Goal: Check status: Check status

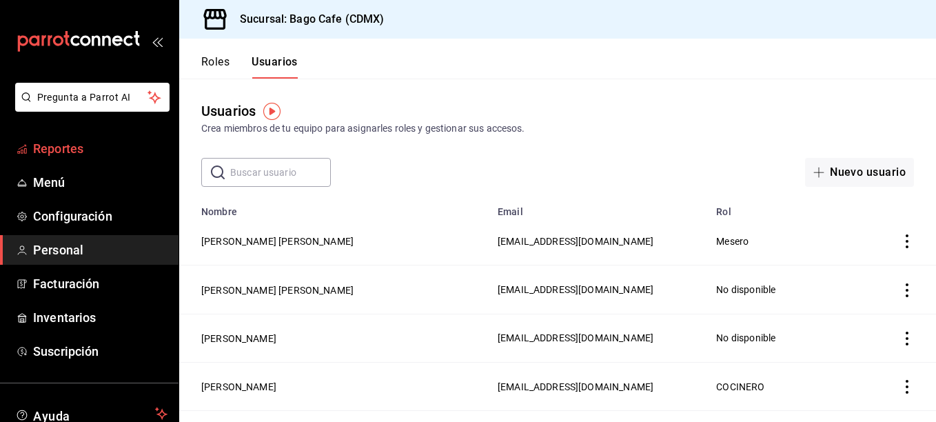
click at [55, 150] on span "Reportes" at bounding box center [100, 148] width 134 height 19
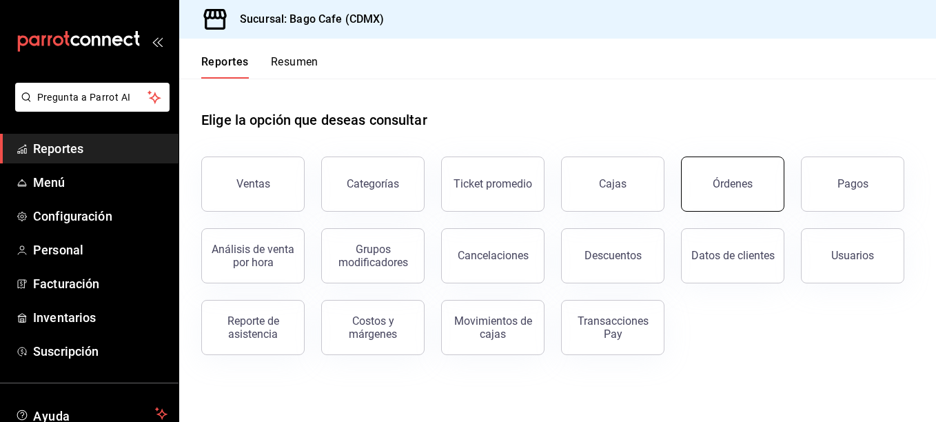
click at [737, 194] on button "Órdenes" at bounding box center [732, 183] width 103 height 55
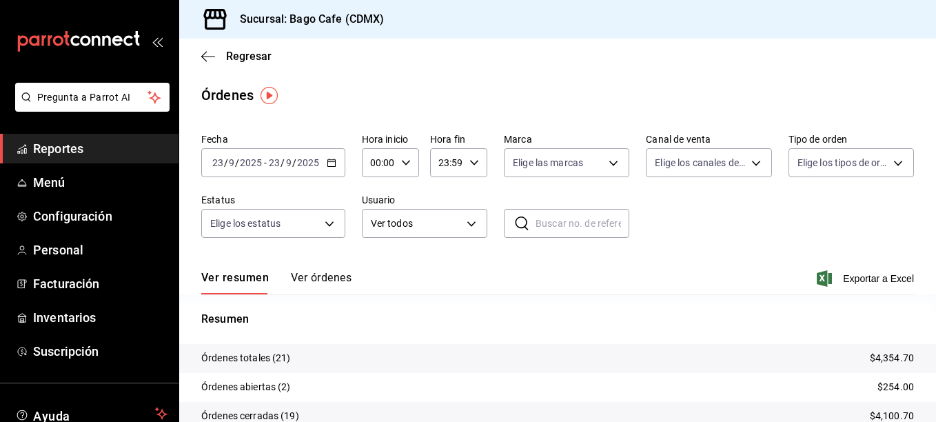
click at [334, 160] on \(Stroke\) "button" at bounding box center [331, 163] width 8 height 8
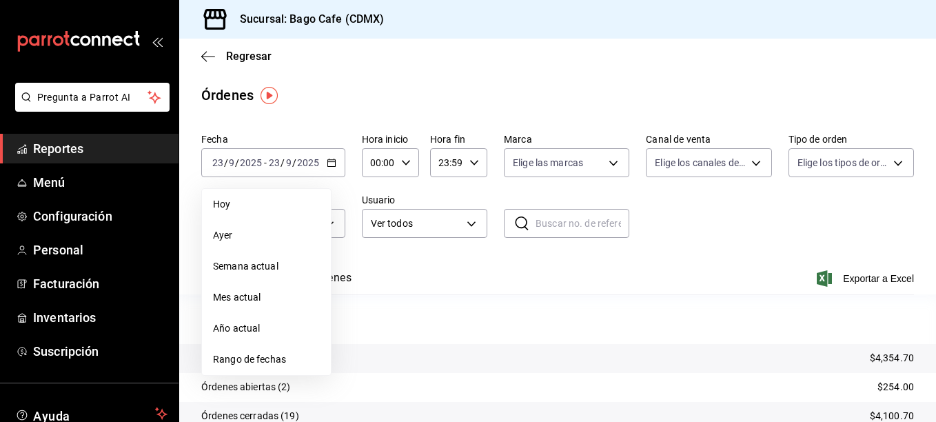
drag, startPoint x: 252, startPoint y: 297, endPoint x: 629, endPoint y: 333, distance: 378.8
click at [252, 297] on span "Mes actual" at bounding box center [266, 297] width 107 height 14
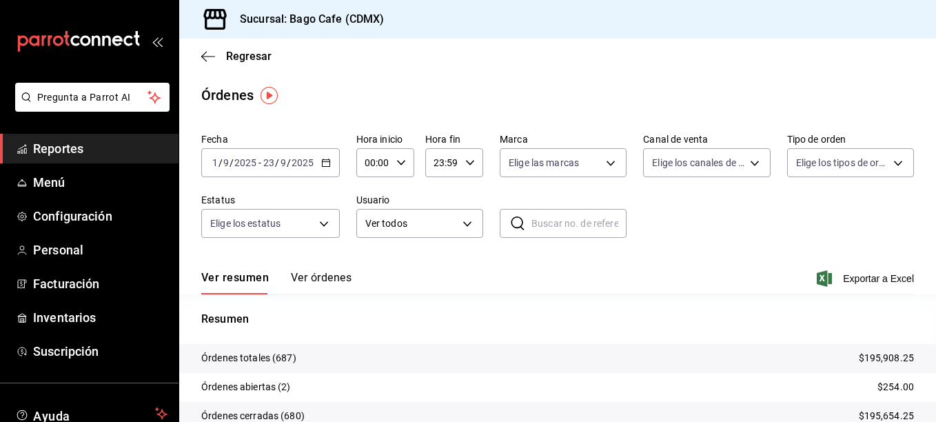
click at [582, 216] on input "text" at bounding box center [578, 224] width 95 height 28
type input "p"
click at [338, 270] on div "Ver resumen Ver órdenes Exportar a Excel" at bounding box center [557, 274] width 713 height 40
click at [331, 281] on button "Ver órdenes" at bounding box center [321, 282] width 61 height 23
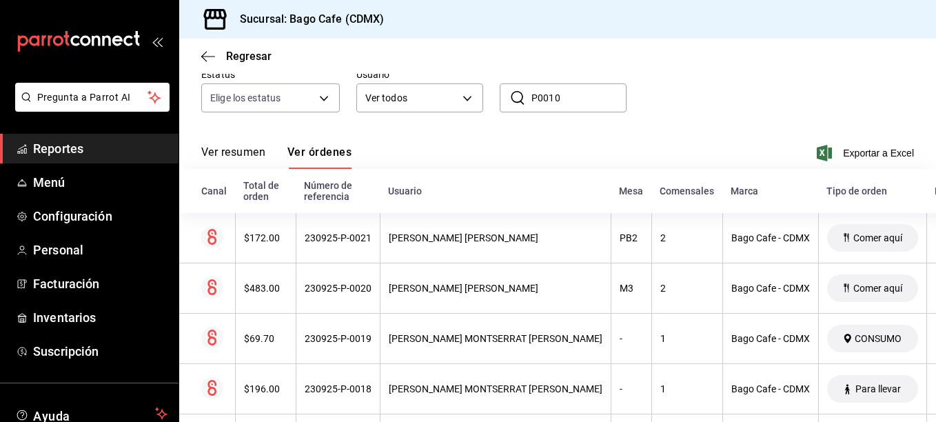
scroll to position [138, 0]
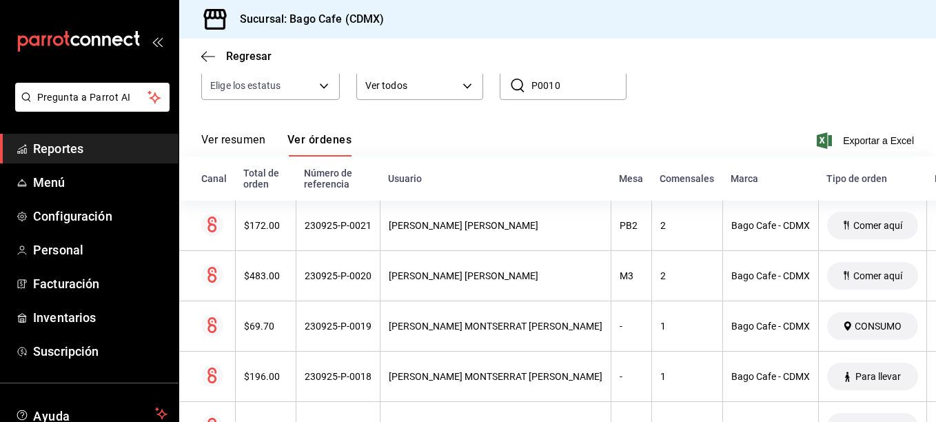
click at [531, 86] on input "P0010" at bounding box center [578, 86] width 95 height 28
click at [613, 93] on input "100925-P0010" at bounding box center [578, 86] width 95 height 28
type input "100925-P0010"
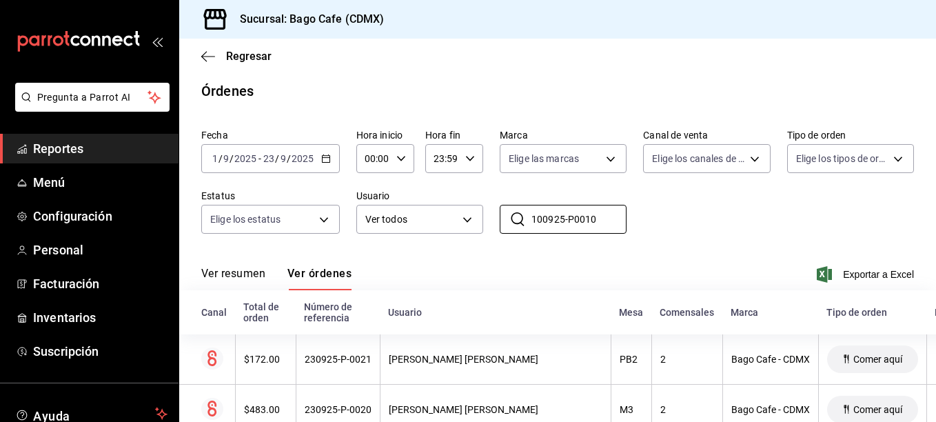
scroll to position [0, 0]
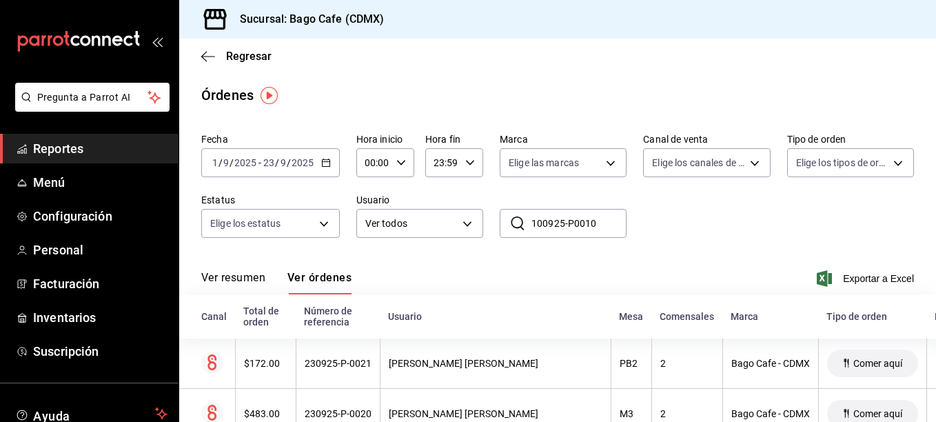
click at [611, 223] on input "100925-P0010" at bounding box center [578, 224] width 95 height 28
click at [511, 227] on icon at bounding box center [517, 223] width 13 height 14
drag, startPoint x: 511, startPoint y: 227, endPoint x: 596, endPoint y: 222, distance: 84.2
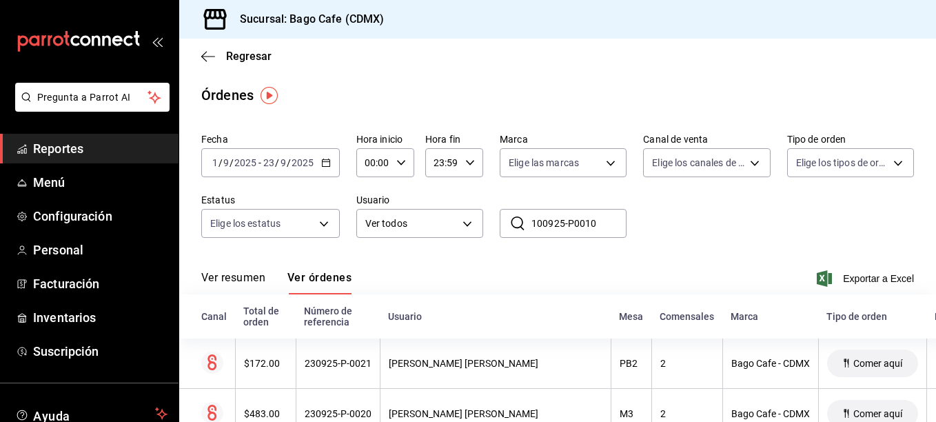
click at [596, 222] on input "100925-P0010" at bounding box center [578, 224] width 95 height 28
drag, startPoint x: 596, startPoint y: 222, endPoint x: 480, endPoint y: 216, distance: 115.9
click at [476, 219] on div "Fecha [DATE] [DATE] - [DATE] [DATE] Hora inicio 00:00 Hora inicio Hora fin 23:5…" at bounding box center [557, 191] width 713 height 127
paste input "100925-P0010"
type input "100925-P0010"
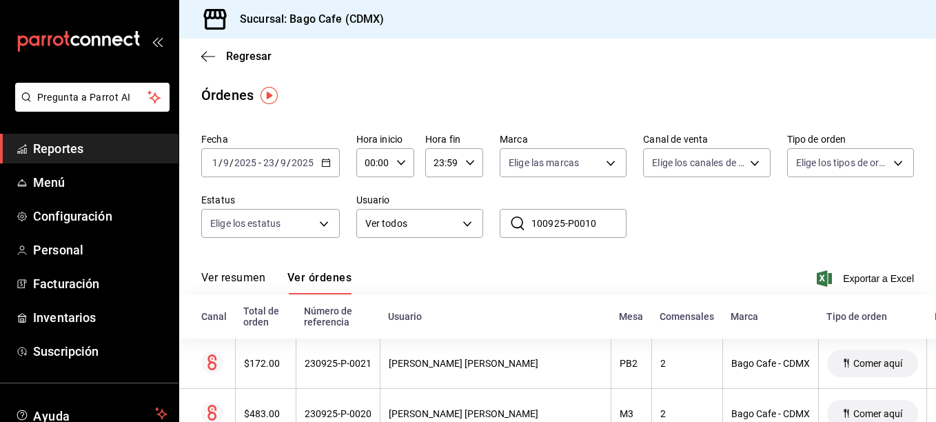
click at [327, 164] on icon "button" at bounding box center [326, 163] width 10 height 10
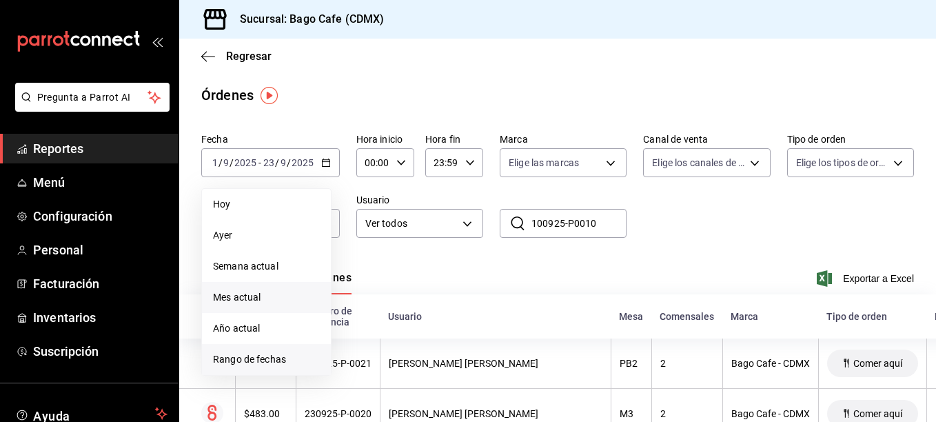
click at [253, 353] on span "Rango de fechas" at bounding box center [266, 359] width 107 height 14
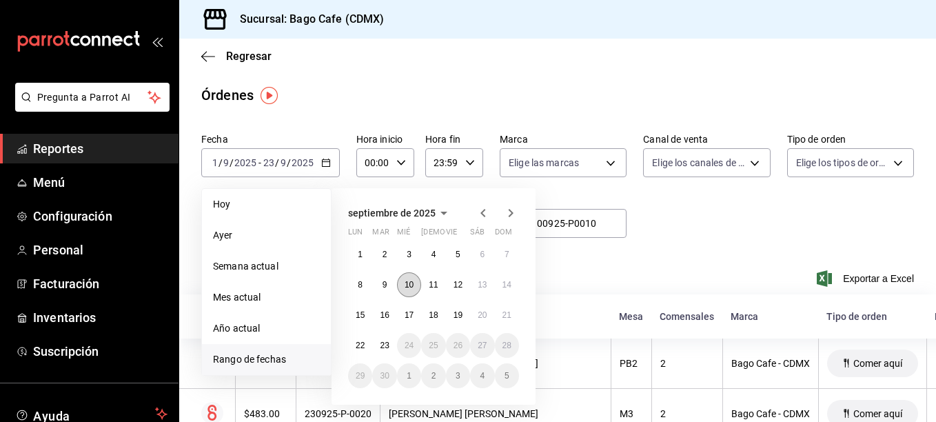
click at [409, 286] on abbr "10" at bounding box center [409, 285] width 9 height 10
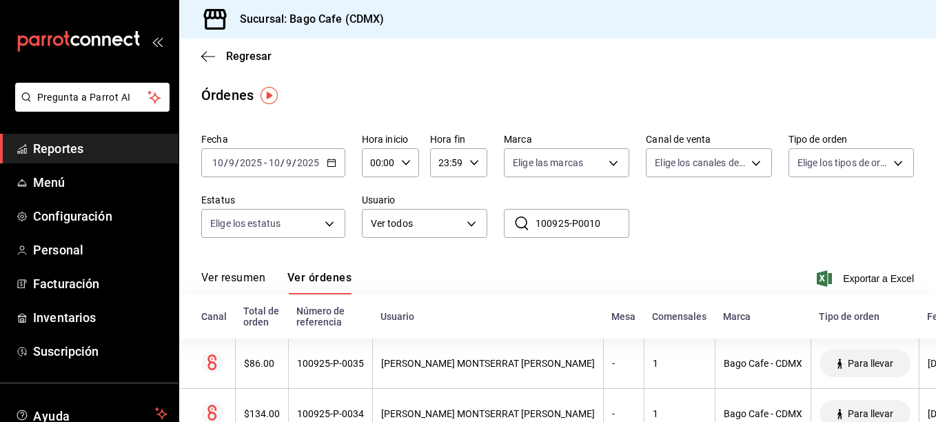
click at [617, 222] on input "100925-P0010" at bounding box center [583, 224] width 94 height 28
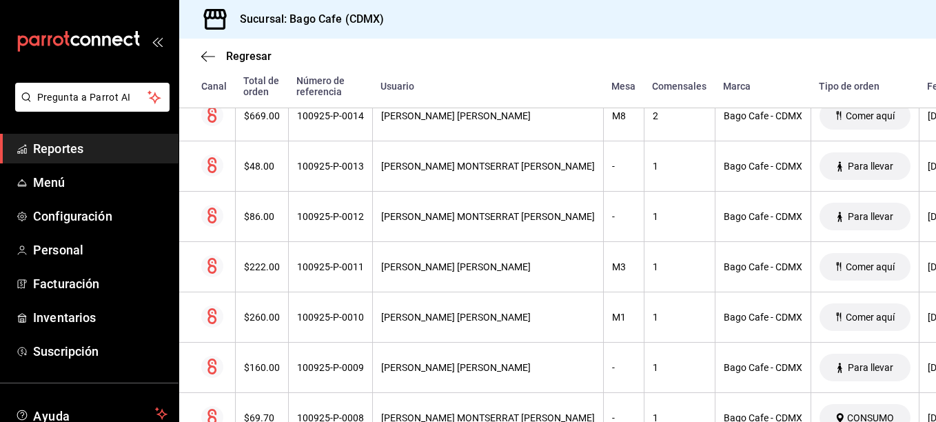
scroll to position [1448, 0]
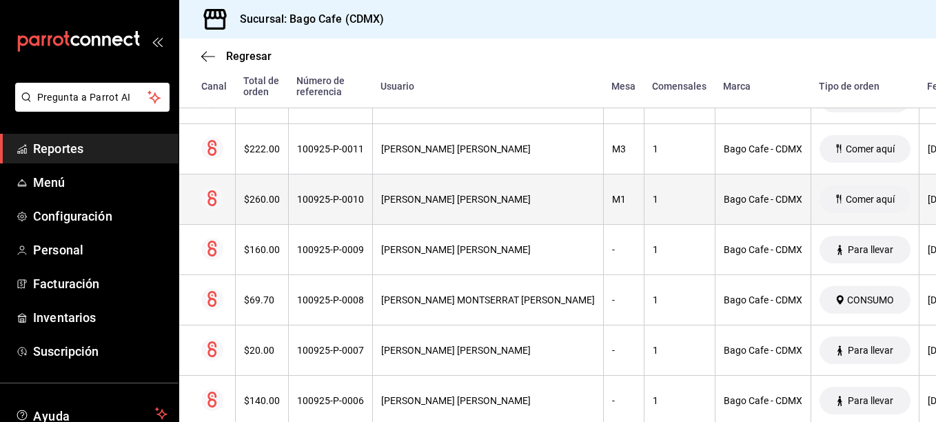
click at [345, 199] on div "100925-P-0010" at bounding box center [330, 199] width 67 height 11
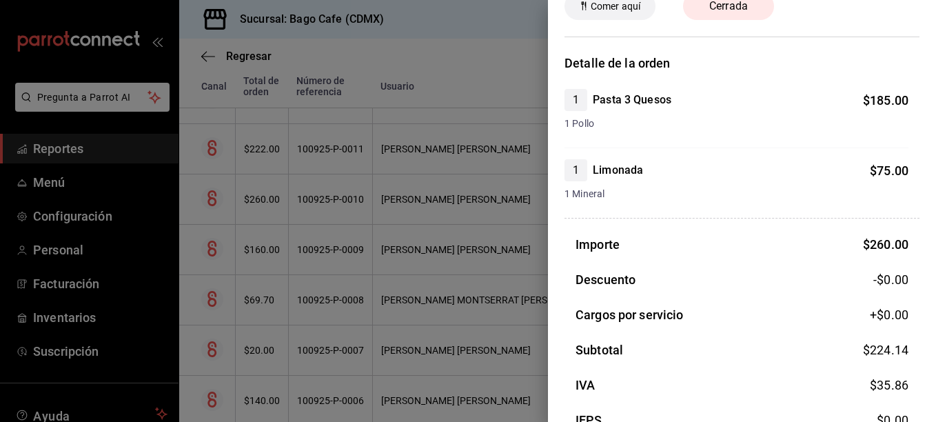
scroll to position [0, 0]
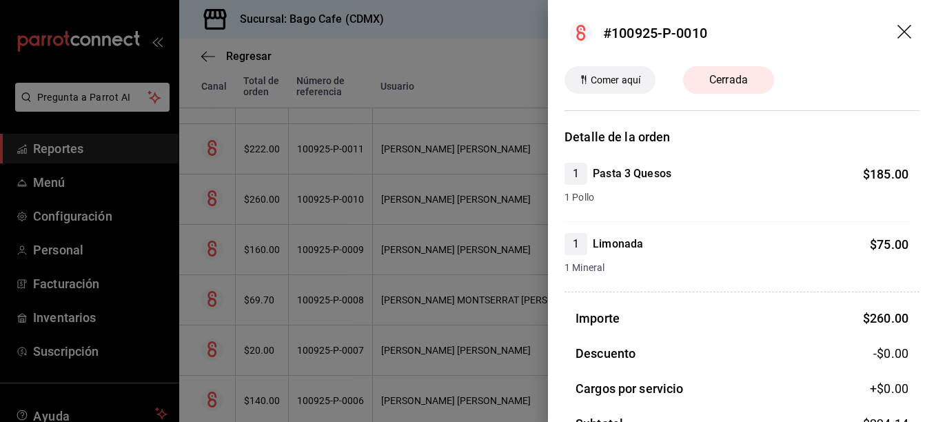
click at [469, 92] on div at bounding box center [468, 211] width 936 height 422
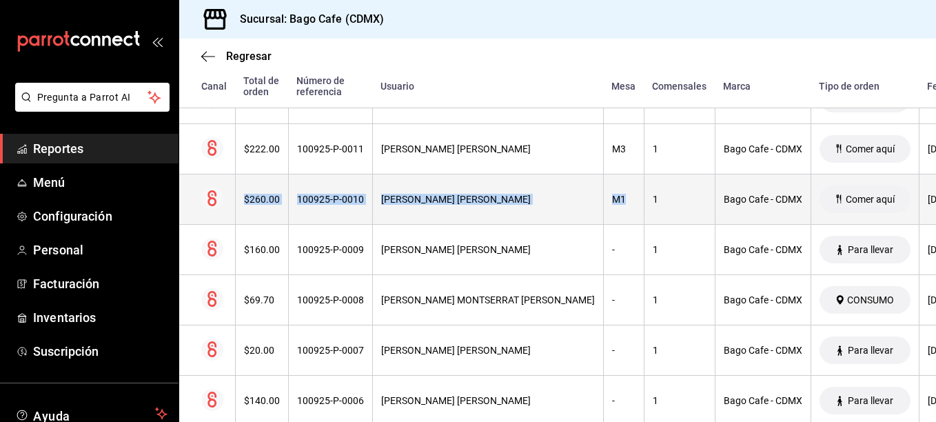
drag, startPoint x: 216, startPoint y: 191, endPoint x: 609, endPoint y: 207, distance: 393.2
click at [609, 207] on tr "$260.00 100925-P-0010 [PERSON_NAME] [PERSON_NAME] M1 1 Bago Cafe - CDMX [PERSON…" at bounding box center [654, 199] width 950 height 50
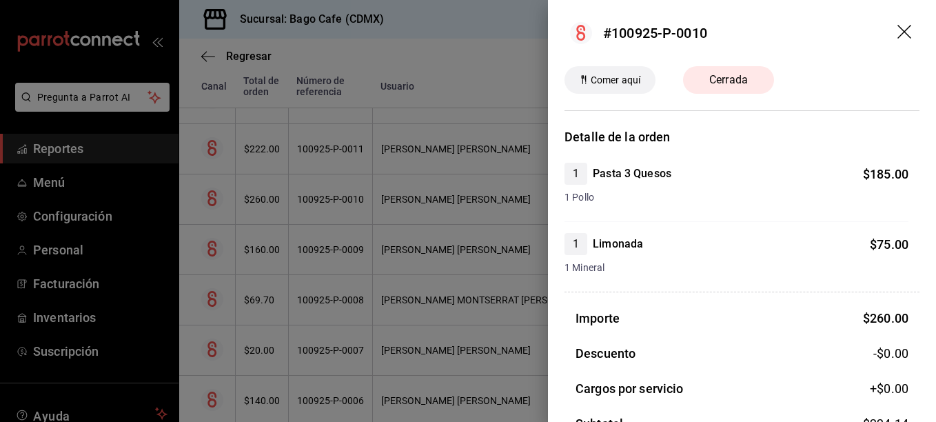
click at [510, 194] on div at bounding box center [468, 211] width 936 height 422
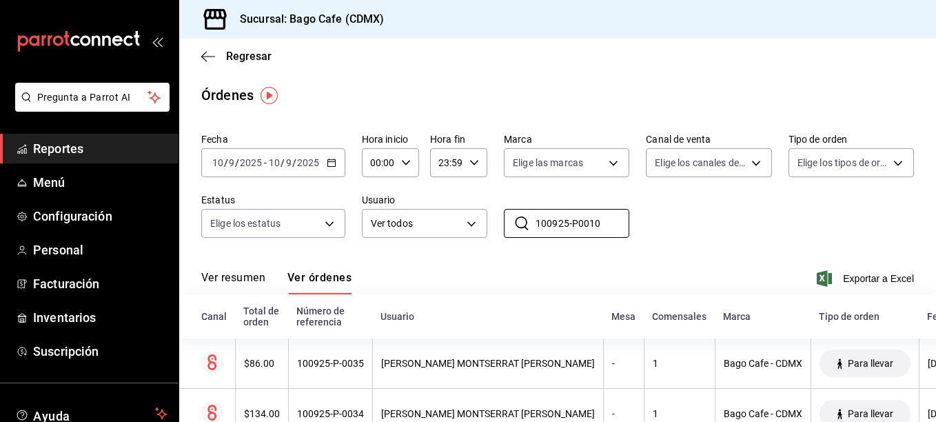
drag, startPoint x: 600, startPoint y: 219, endPoint x: 336, endPoint y: 241, distance: 265.6
click at [335, 245] on div "Fecha [DATE] [DATE] - [DATE] [DATE] Hora inicio 00:00 Hora inicio Hora fin 23:5…" at bounding box center [557, 191] width 713 height 127
drag, startPoint x: 68, startPoint y: 143, endPoint x: 93, endPoint y: 145, distance: 24.9
click at [68, 143] on span "Reportes" at bounding box center [100, 148] width 134 height 19
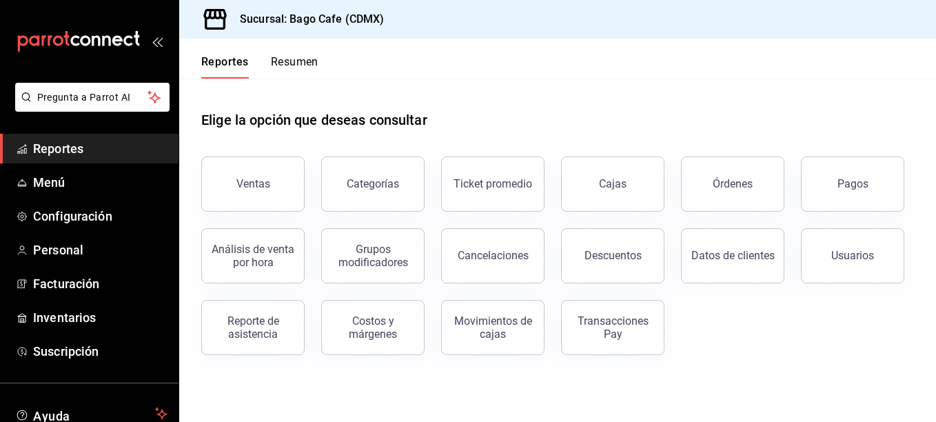
click at [849, 185] on div "Pagos" at bounding box center [853, 183] width 31 height 13
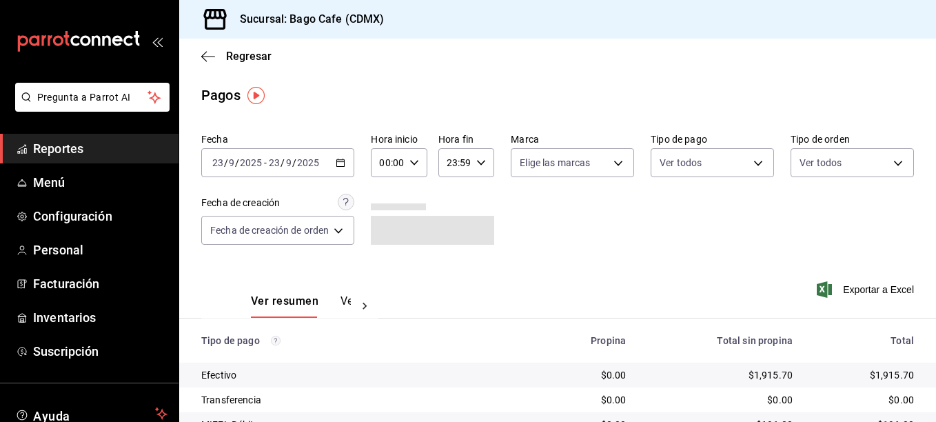
click at [350, 162] on div "[DATE] [DATE] - [DATE] [DATE]" at bounding box center [277, 162] width 153 height 29
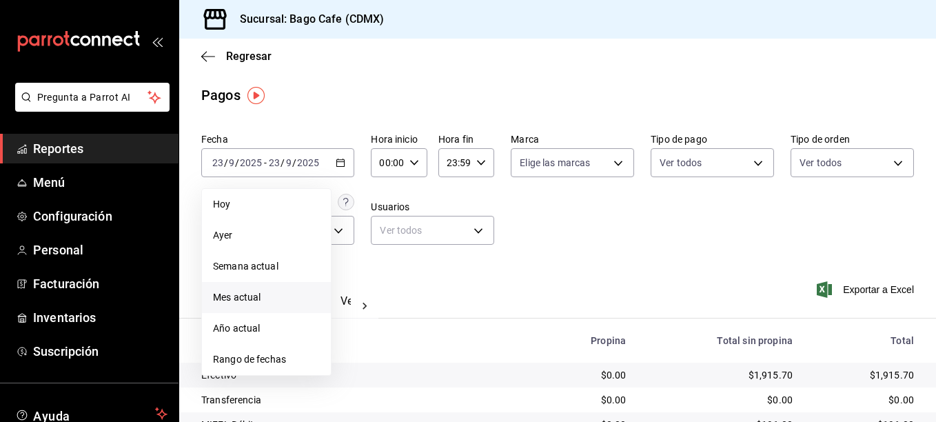
click at [247, 301] on span "Mes actual" at bounding box center [266, 297] width 107 height 14
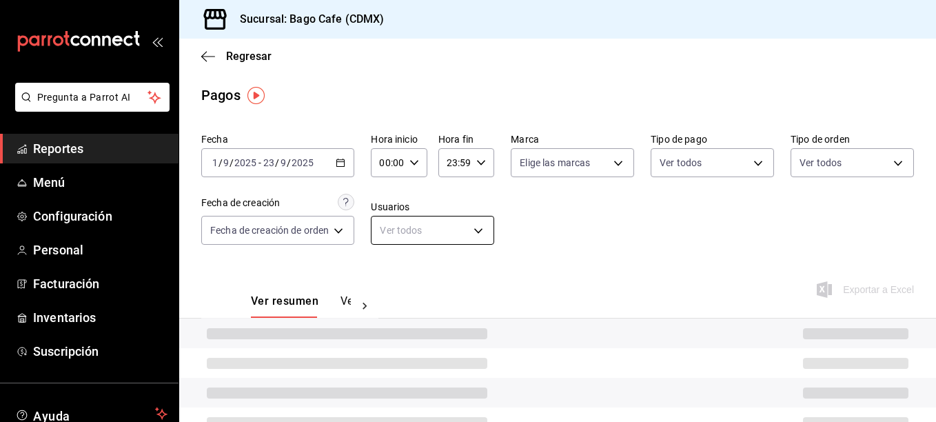
click at [437, 219] on body "Pregunta a Parrot AI Reportes Menú Configuración Personal Facturación Inventari…" at bounding box center [468, 211] width 936 height 422
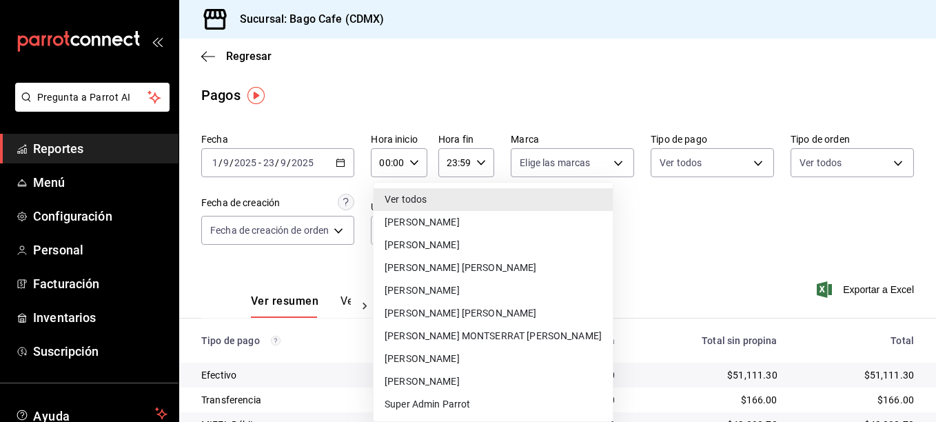
click at [757, 233] on div at bounding box center [468, 211] width 936 height 422
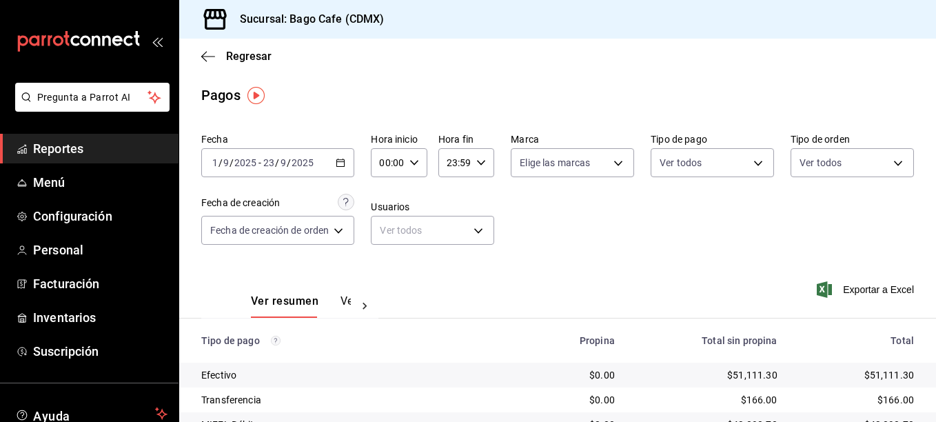
click at [341, 302] on button "Ver pagos" at bounding box center [367, 305] width 52 height 23
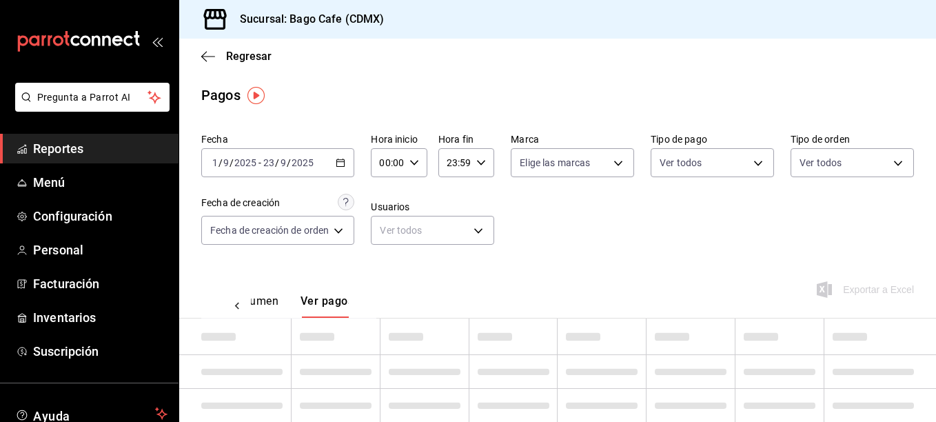
scroll to position [0, 41]
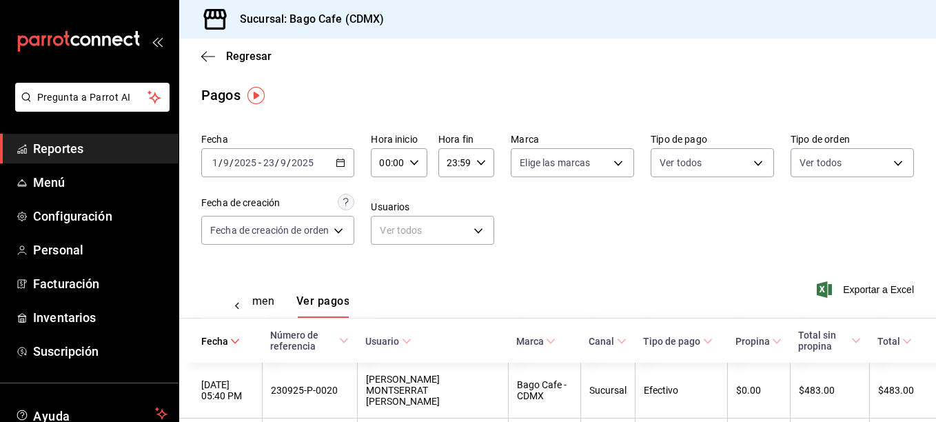
click at [343, 163] on icon "button" at bounding box center [341, 163] width 10 height 10
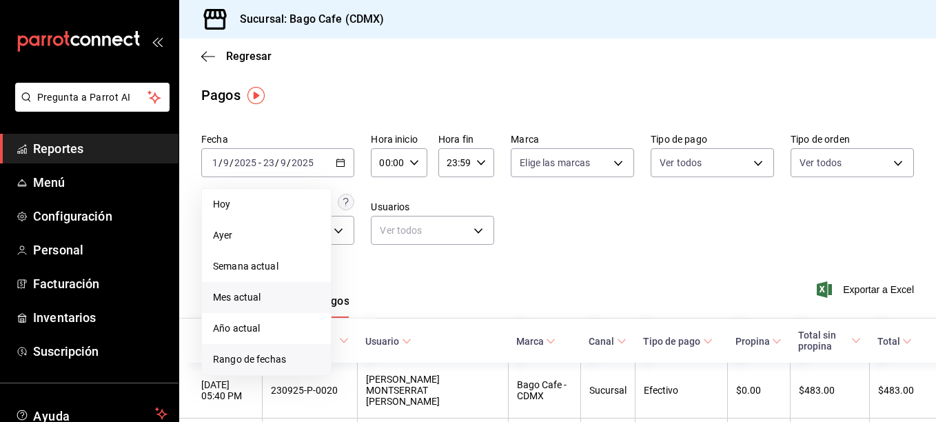
click at [261, 358] on span "Rango de fechas" at bounding box center [266, 359] width 107 height 14
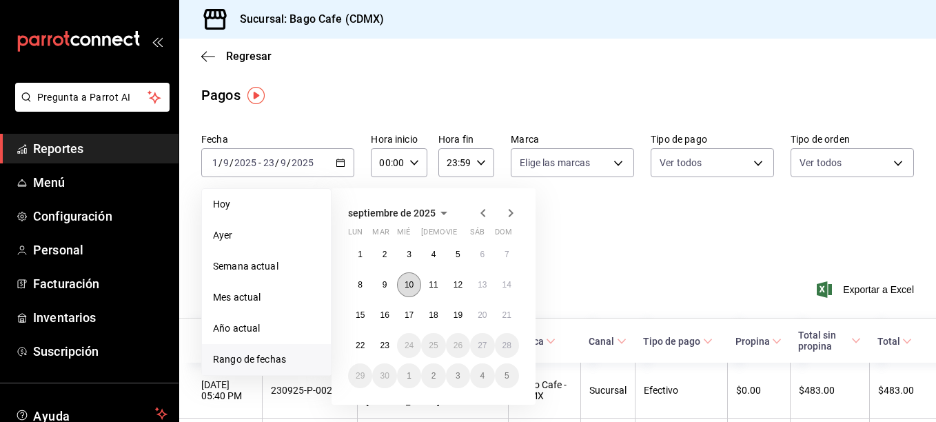
click at [406, 282] on abbr "10" at bounding box center [409, 285] width 9 height 10
click at [407, 287] on abbr "10" at bounding box center [409, 285] width 9 height 10
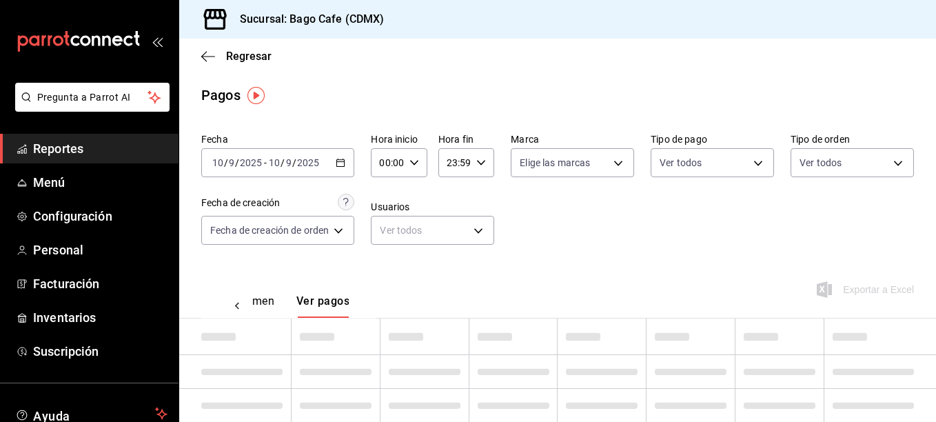
click at [407, 287] on div "Ver resumen Ver pagos Exportar a Excel" at bounding box center [557, 297] width 757 height 73
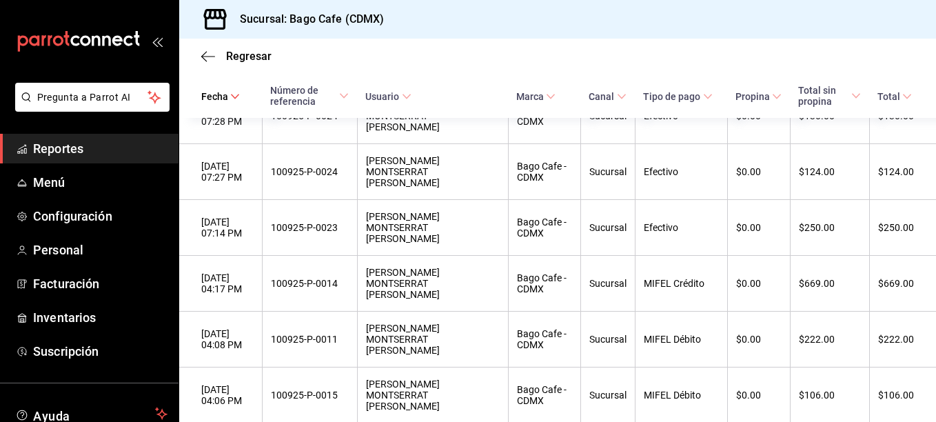
scroll to position [1370, 0]
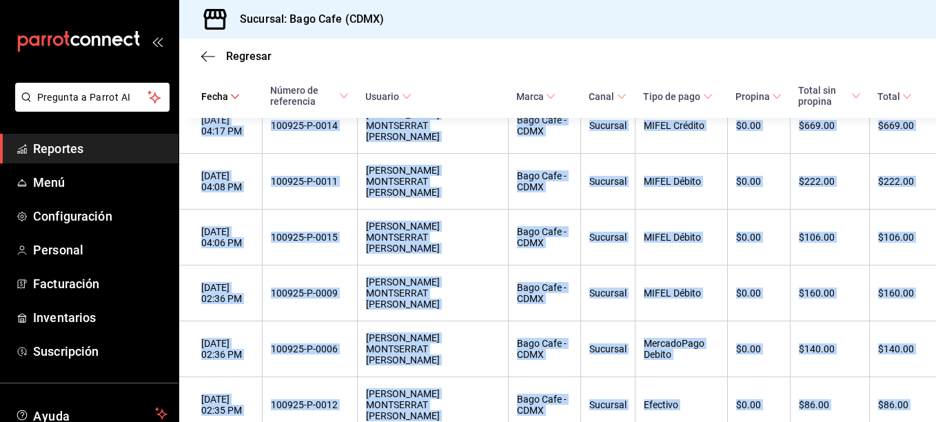
drag, startPoint x: 214, startPoint y: 211, endPoint x: 930, endPoint y: 214, distance: 715.5
click at [930, 214] on div "Regresar Pagos Fecha [DATE] [DATE] - [DATE] [DATE] Hora inicio 00:00 Hora inici…" at bounding box center [557, 230] width 757 height 383
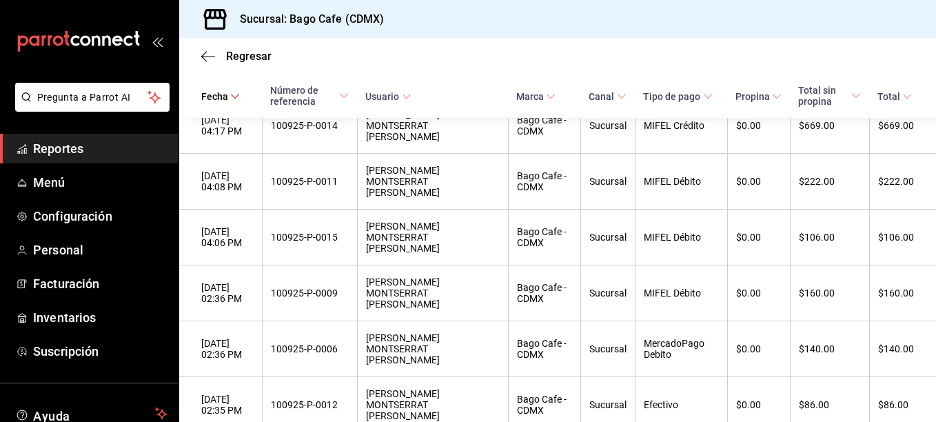
drag, startPoint x: 311, startPoint y: 216, endPoint x: 718, endPoint y: 227, distance: 406.9
drag, startPoint x: 718, startPoint y: 227, endPoint x: 666, endPoint y: 219, distance: 52.5
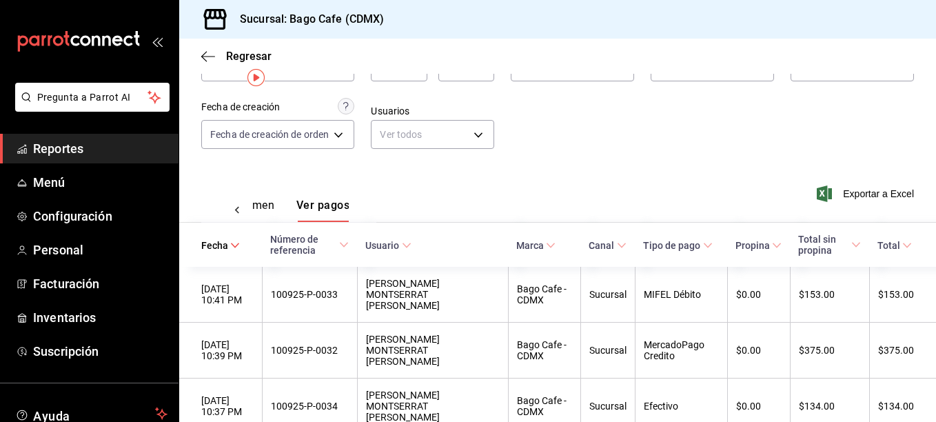
scroll to position [0, 0]
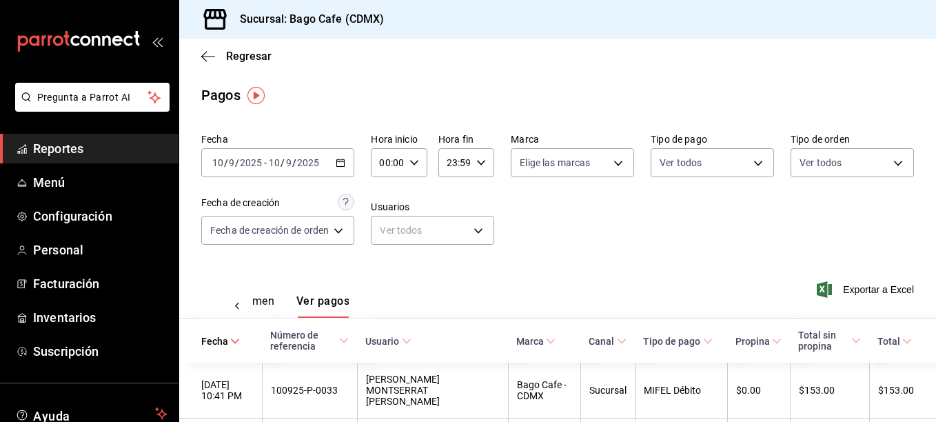
click at [339, 163] on icon "button" at bounding box center [341, 163] width 10 height 10
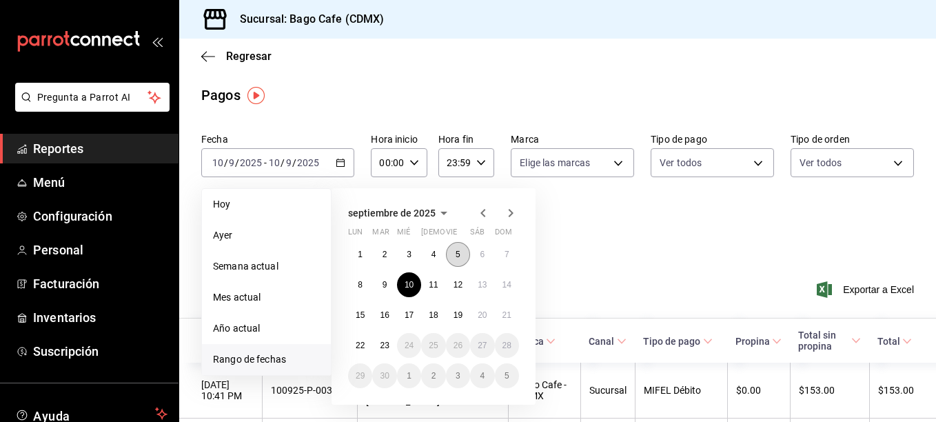
click at [463, 253] on button "5" at bounding box center [458, 254] width 24 height 25
click at [458, 256] on abbr "5" at bounding box center [458, 255] width 5 height 10
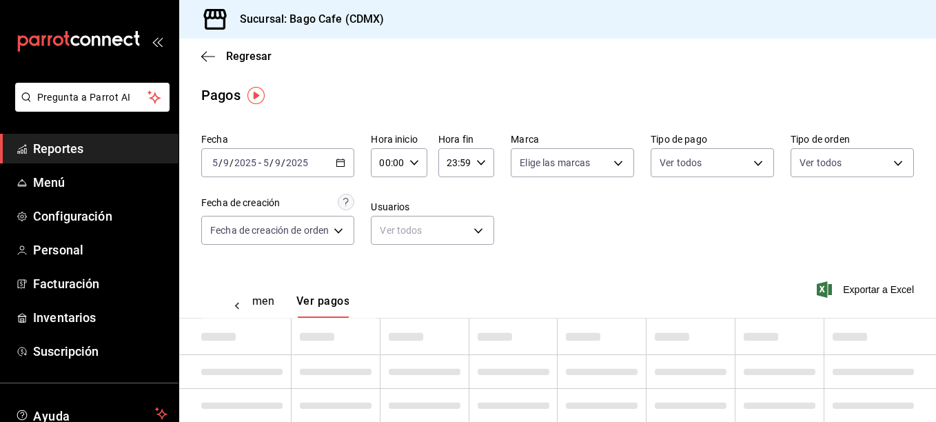
click at [458, 256] on div "Fecha [DATE] [DATE] - [DATE] [DATE] Hora inicio 00:00 Hora inicio Hora fin 23:5…" at bounding box center [557, 195] width 713 height 134
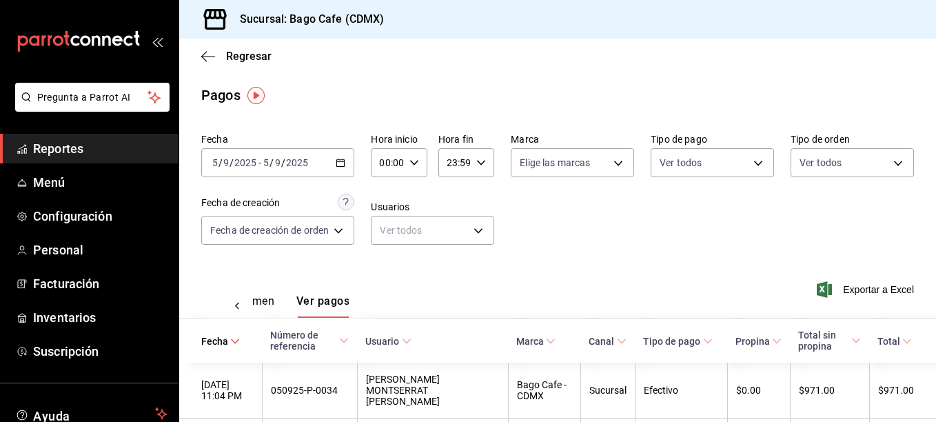
click at [338, 165] on \(Stroke\) "button" at bounding box center [340, 163] width 8 height 8
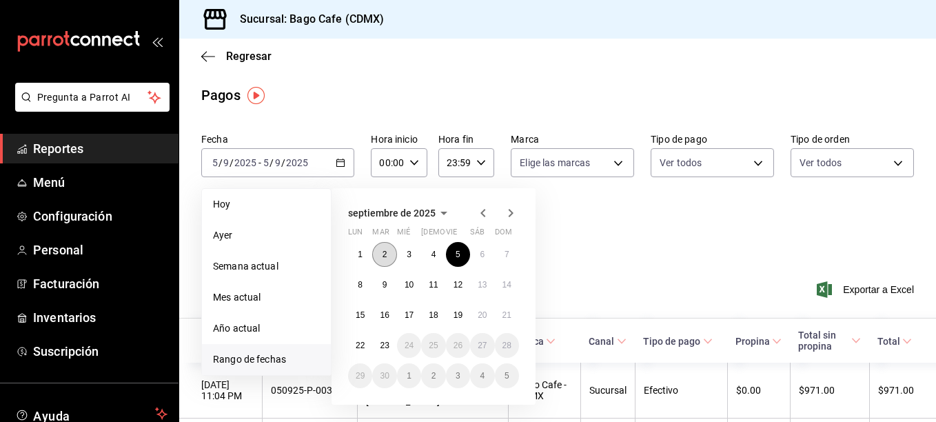
click at [386, 252] on abbr "2" at bounding box center [385, 255] width 5 height 10
click at [383, 251] on abbr "2" at bounding box center [385, 255] width 5 height 10
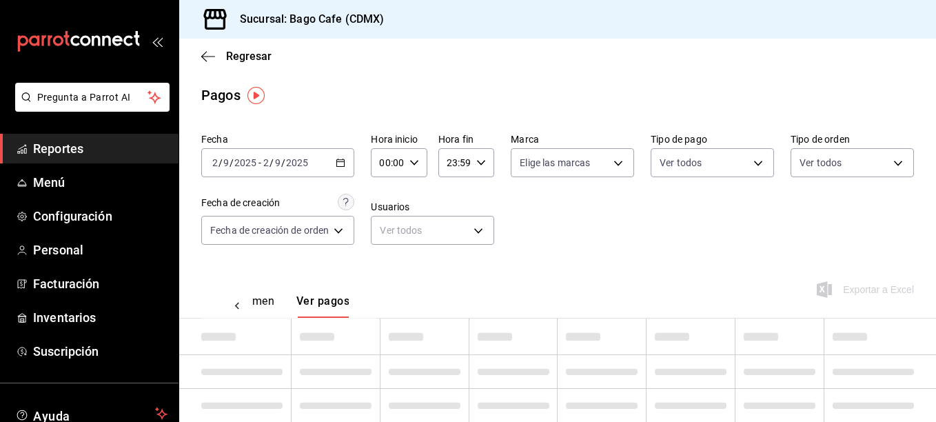
click at [383, 251] on div "Fecha [DATE] [DATE] - [DATE] [DATE] Hora inicio 00:00 Hora inicio Hora fin 23:5…" at bounding box center [557, 195] width 713 height 134
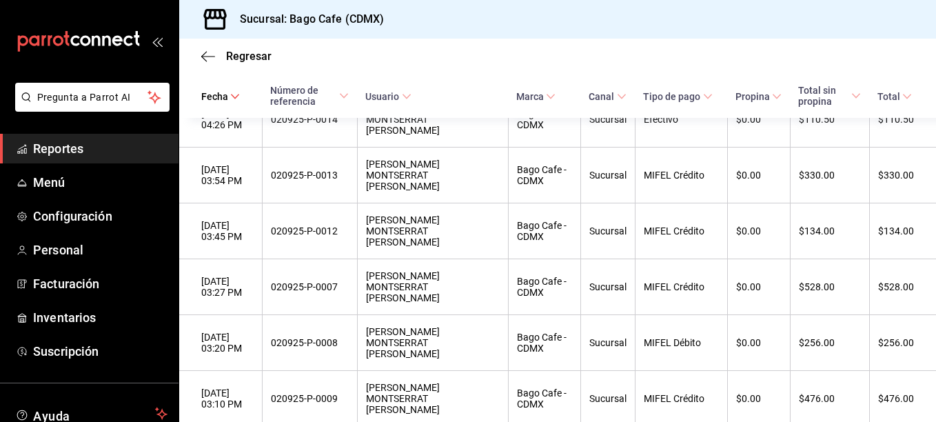
scroll to position [1235, 0]
